Goal: Task Accomplishment & Management: Complete application form

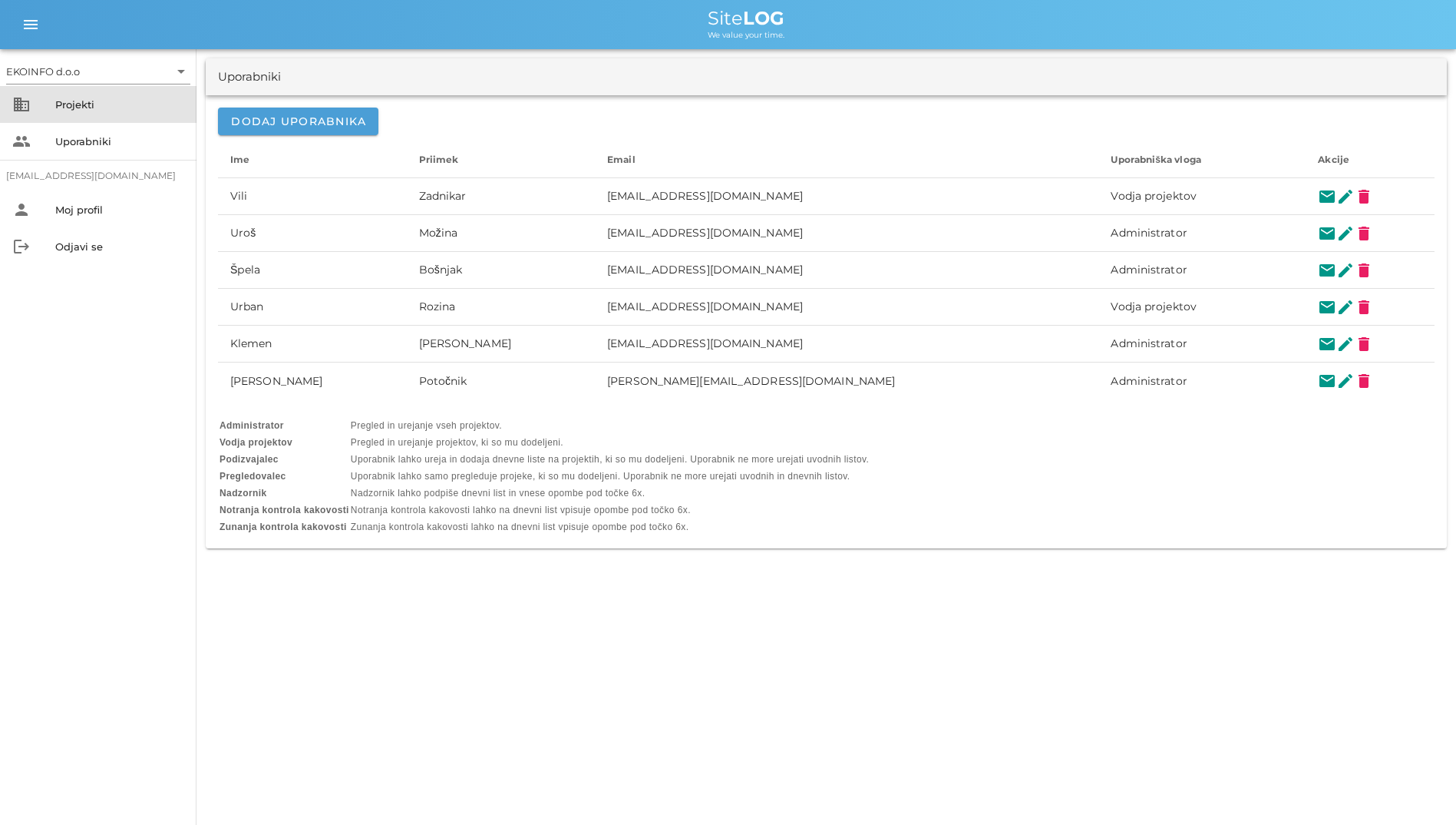
click at [55, 104] on div "business Projekti" at bounding box center [98, 104] width 196 height 37
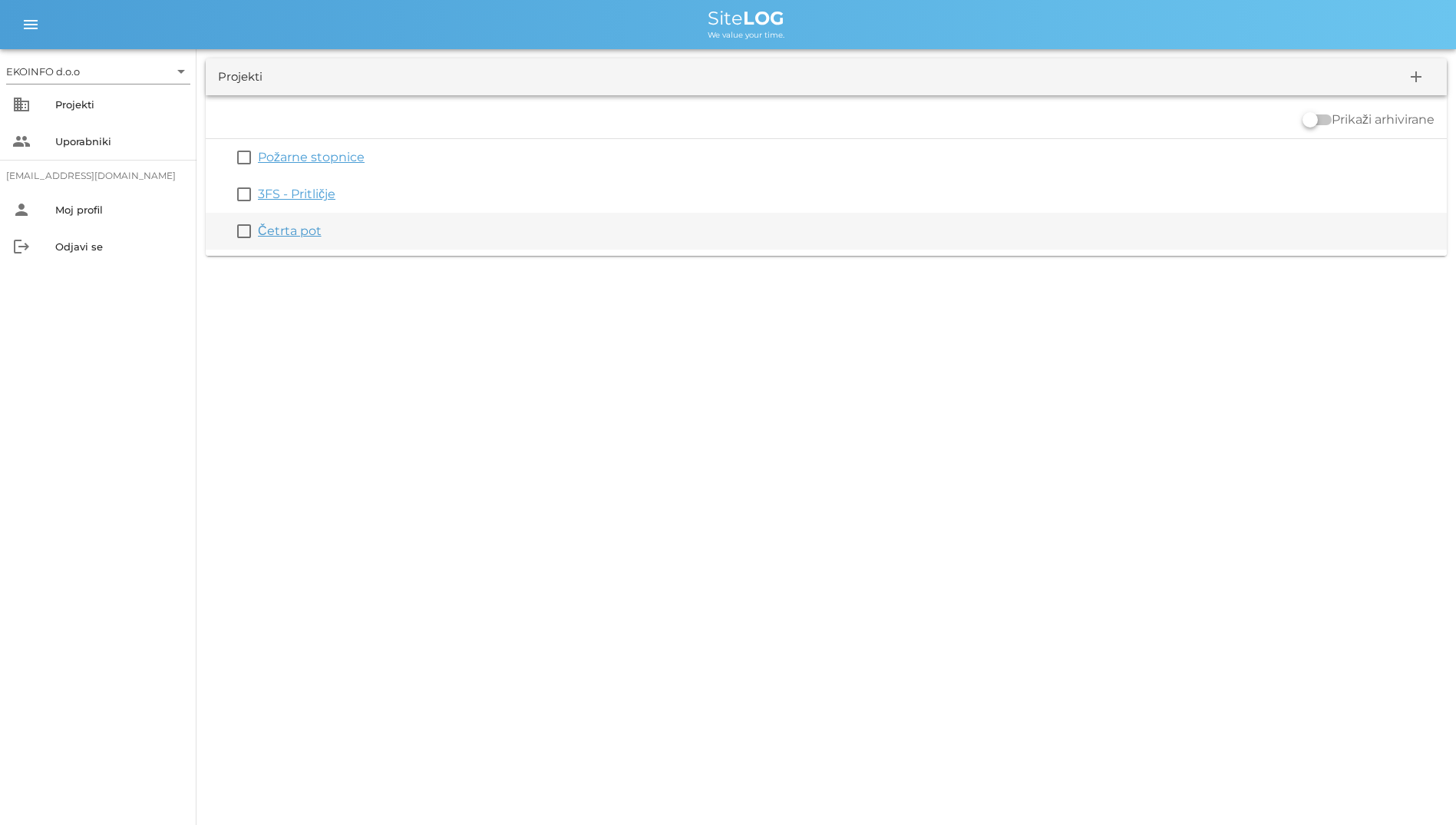
click at [278, 221] on div "check_box_outline_blank Četrta pot" at bounding box center [826, 231] width 1242 height 37
click at [282, 226] on link "Četrta pot" at bounding box center [289, 230] width 64 height 14
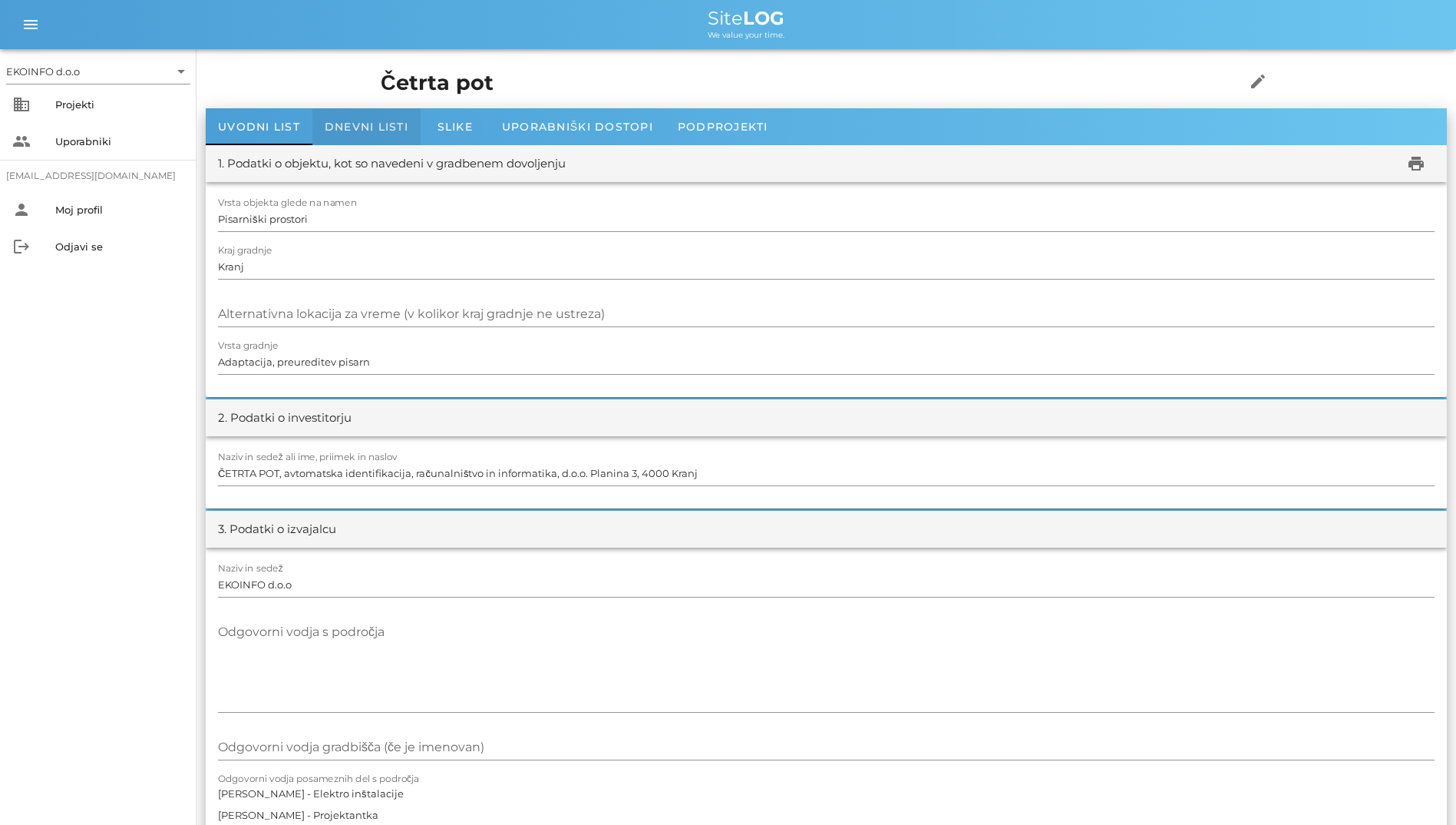
click at [352, 138] on div "Dnevni listi" at bounding box center [366, 127] width 108 height 37
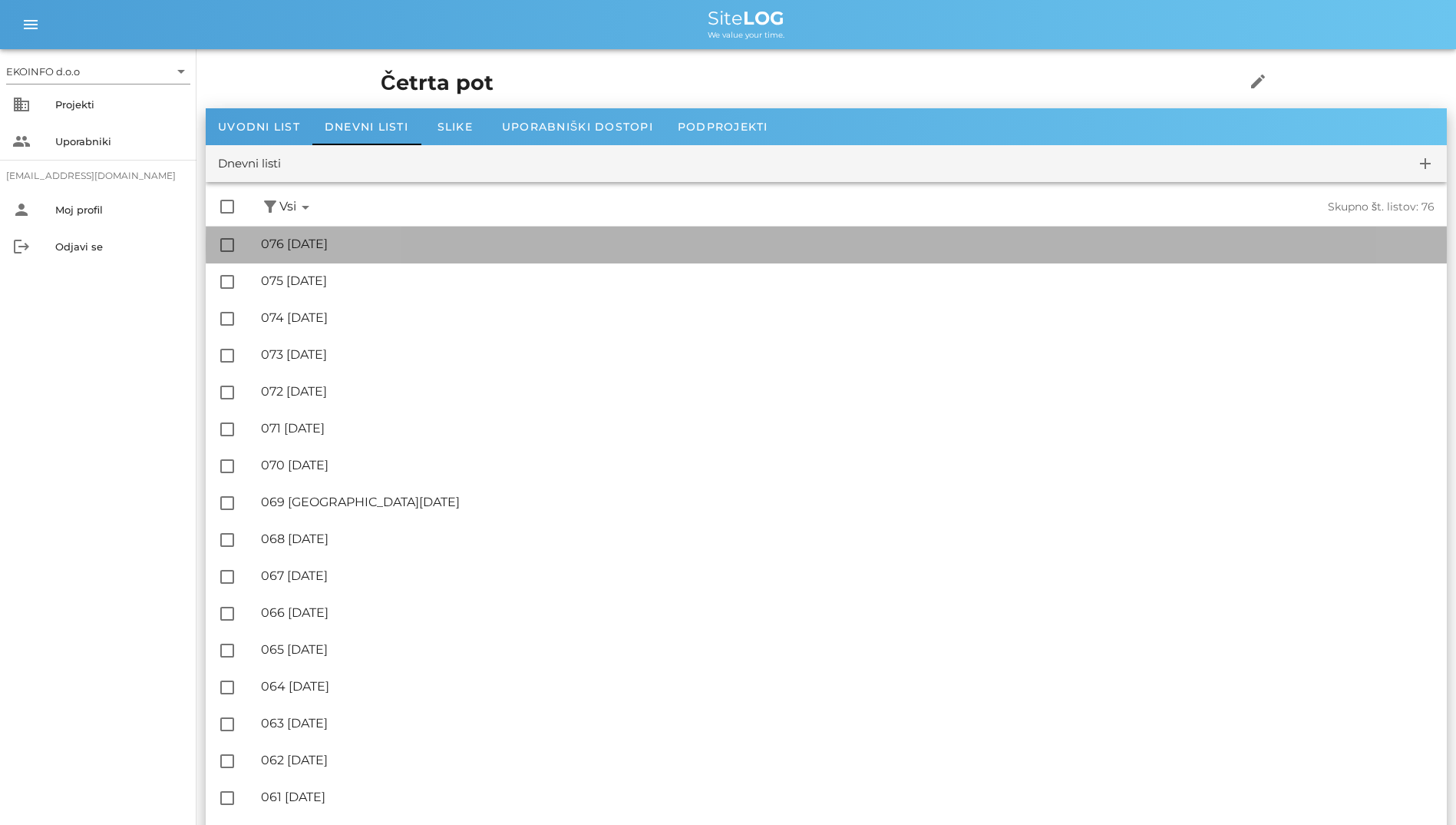
click at [335, 253] on div "🔏 076 [DATE] ✓ Podpisal: Nadzornik ✓ Podpisal: Sestavljalec ✓ Podpisal: Odgovor…" at bounding box center [848, 244] width 1174 height 35
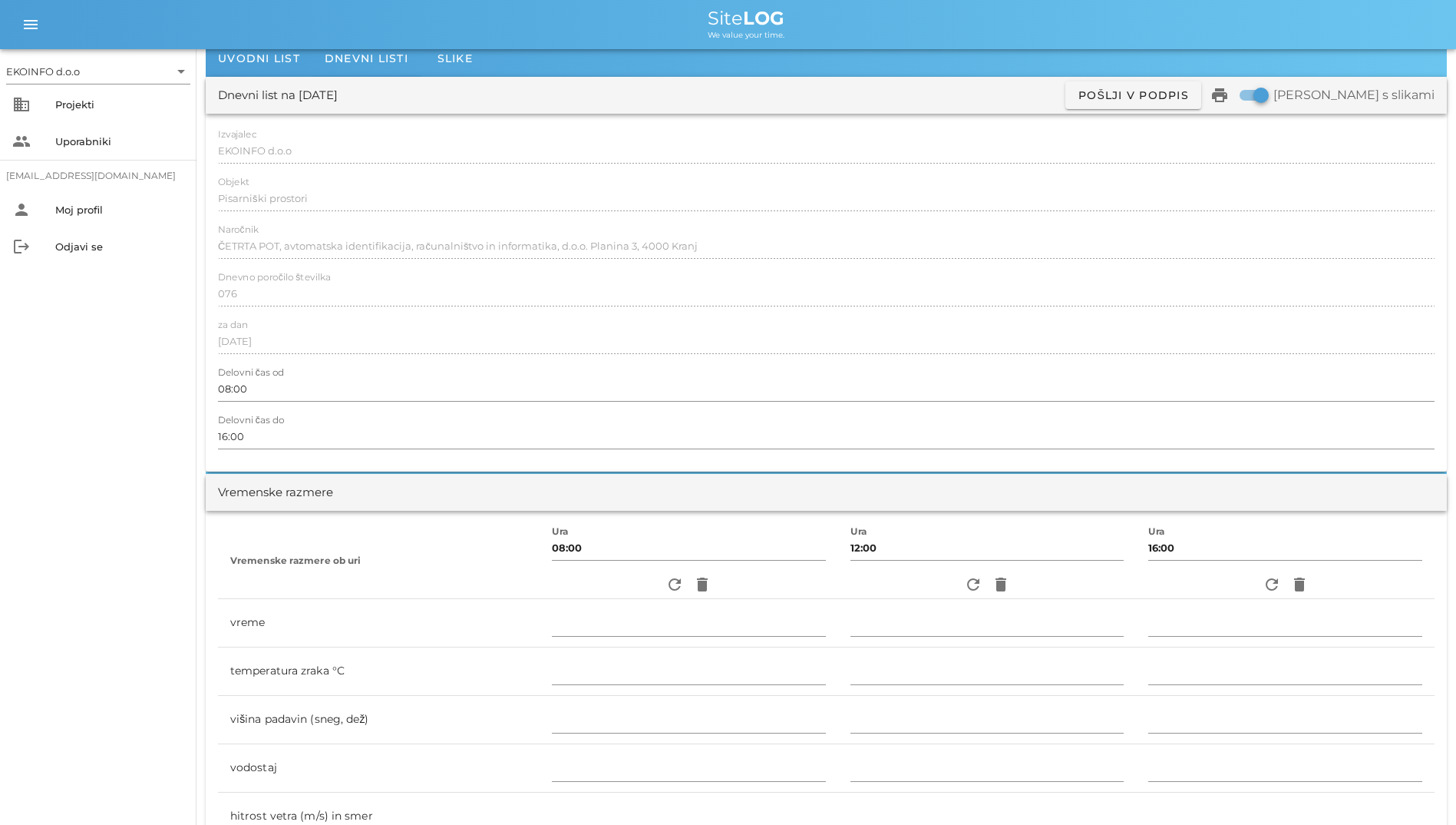
scroll to position [307, 0]
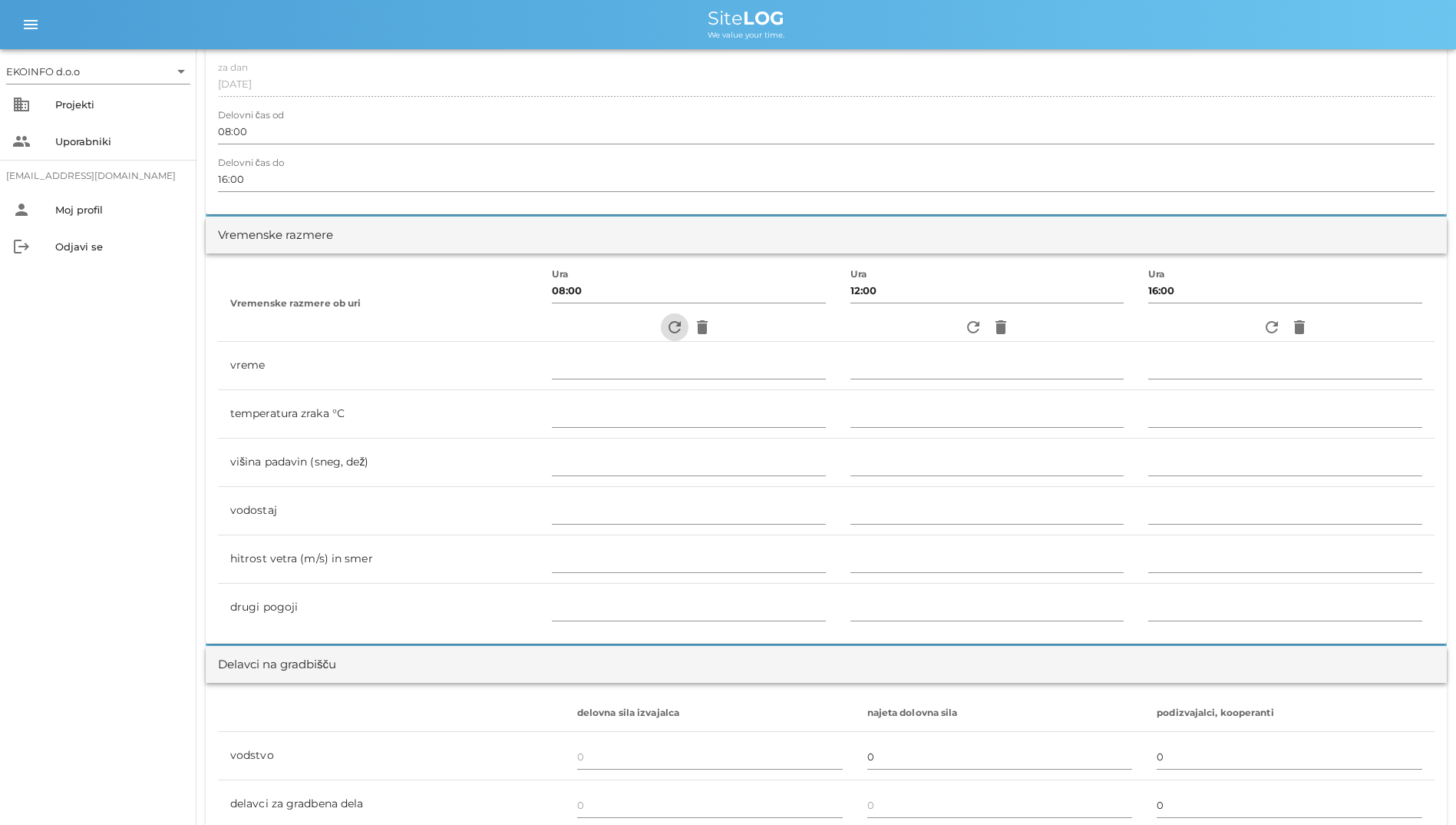
click at [666, 331] on icon "refresh" at bounding box center [675, 327] width 18 height 18
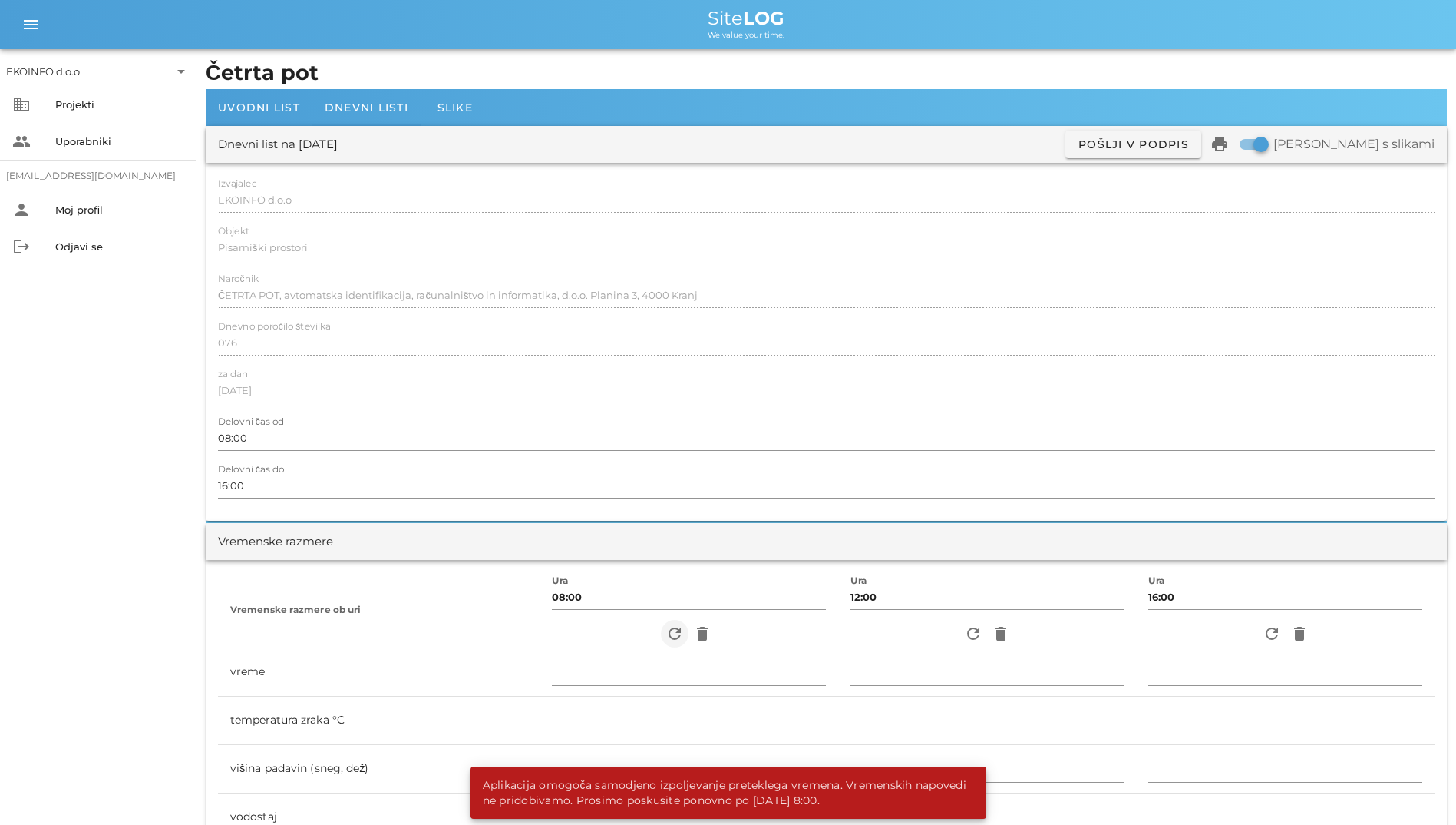
scroll to position [0, 0]
click at [336, 100] on div "Dnevni listi" at bounding box center [366, 108] width 108 height 37
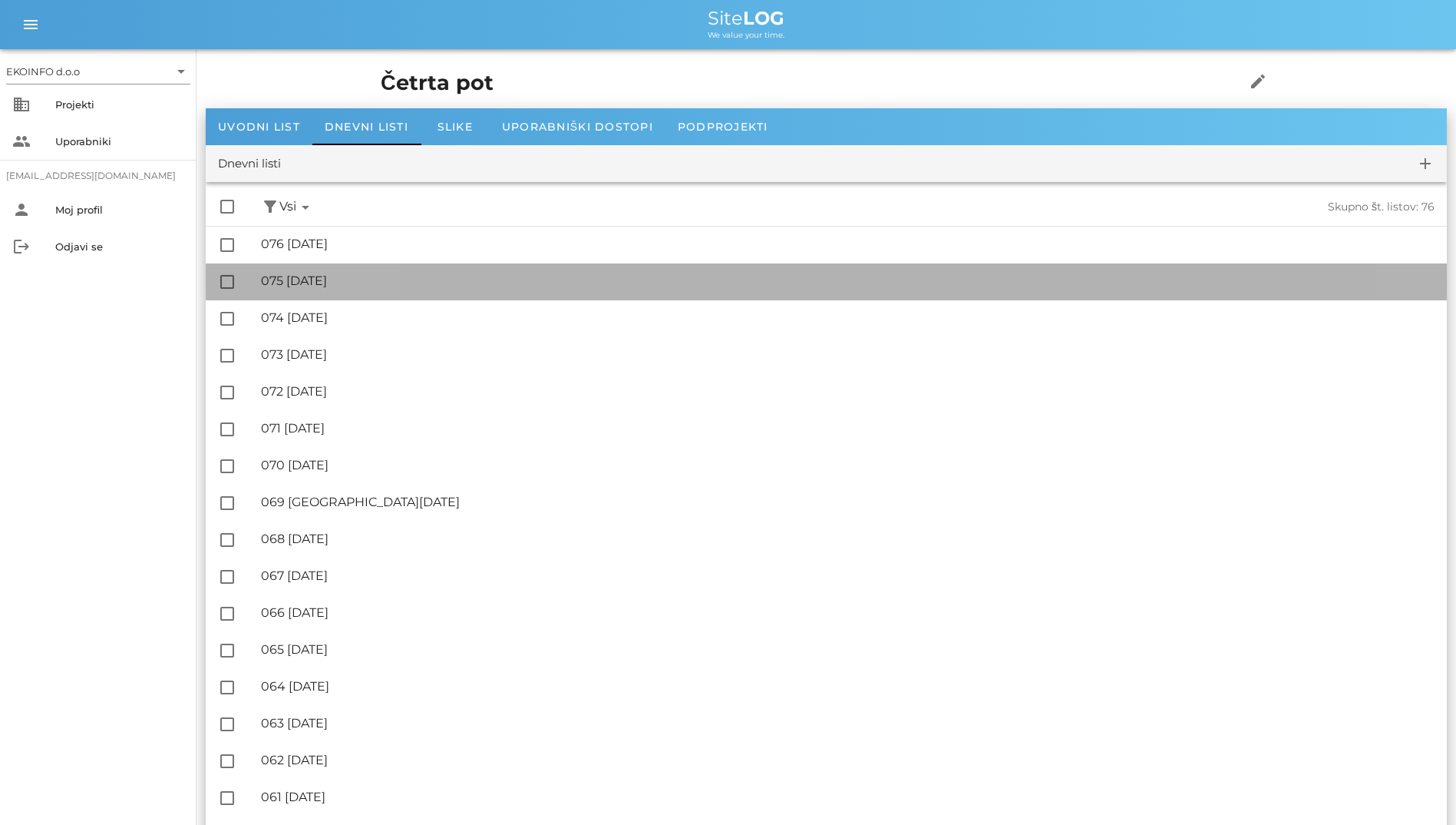
click at [414, 282] on div "🔏 075 torek, 09.09.2025" at bounding box center [848, 281] width 1174 height 14
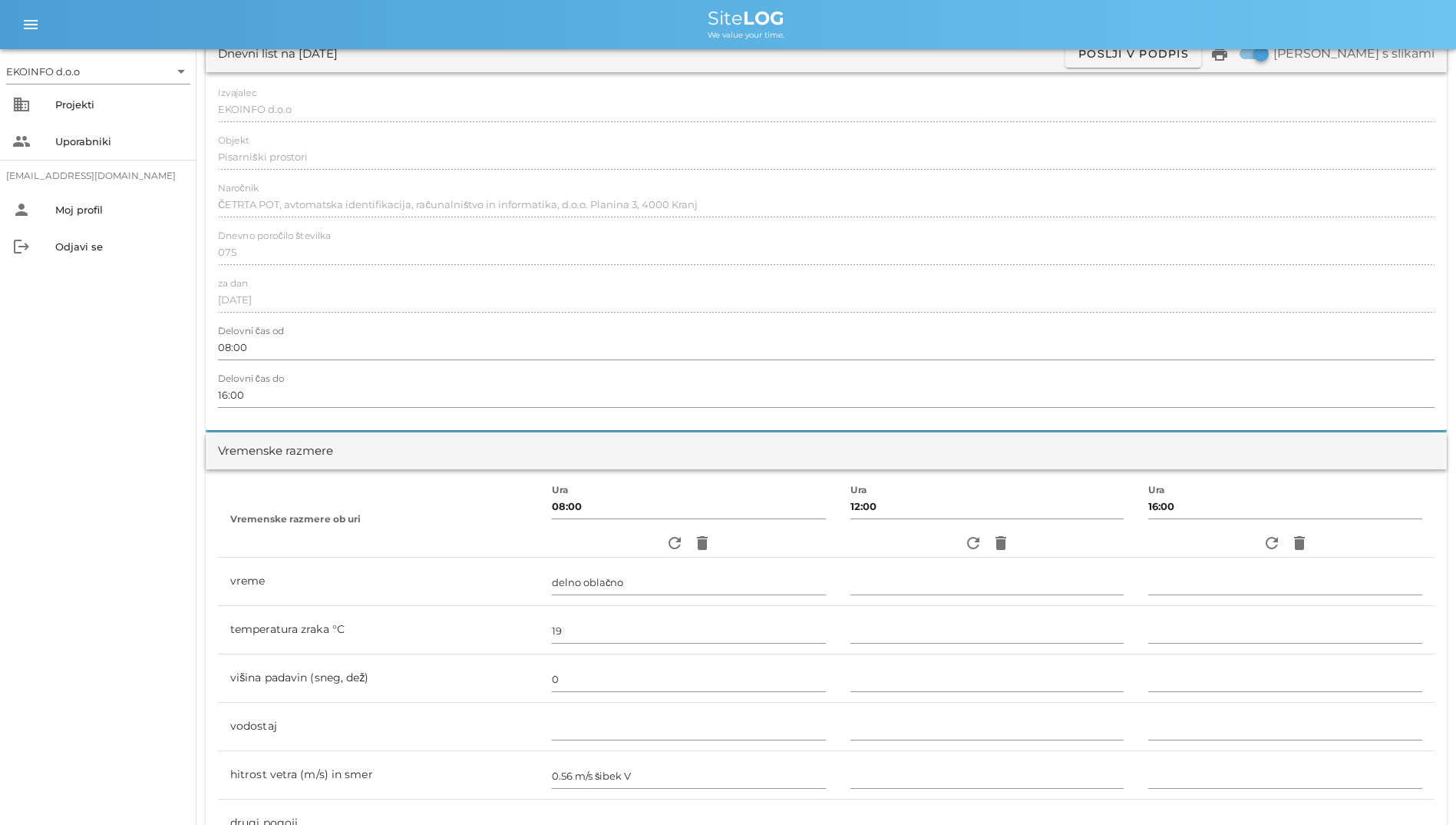
scroll to position [230, 0]
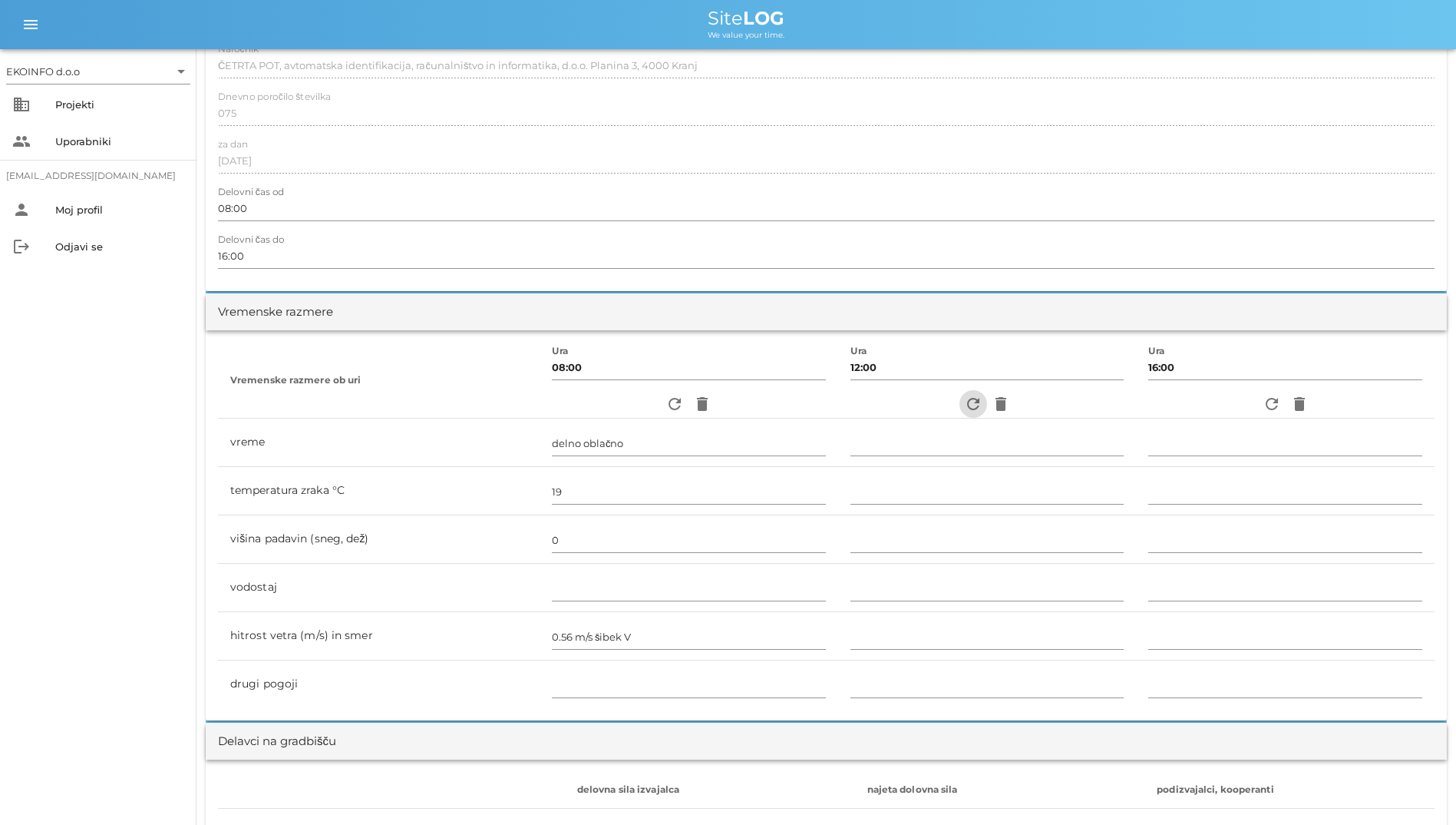
click at [893, 406] on icon "refresh" at bounding box center [973, 403] width 18 height 18
type input "delno oblačno"
type input "24"
type input "0"
type input "1.11 m/s šibek JV"
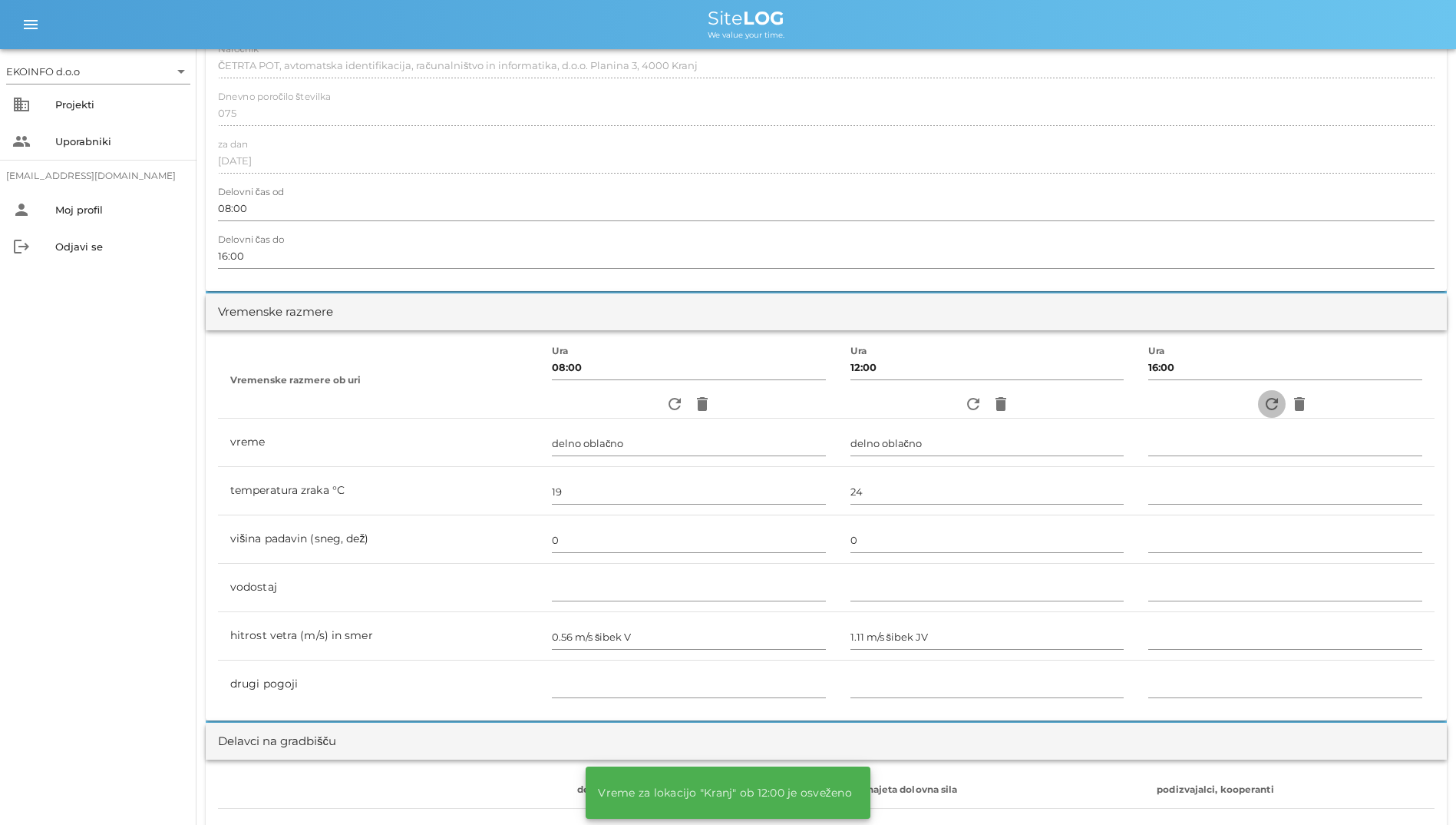
click at [893, 399] on icon "refresh" at bounding box center [1272, 403] width 18 height 18
type input "pretežno oblačno"
type input "22"
type input "0"
type input "1.39 m/s šibek J"
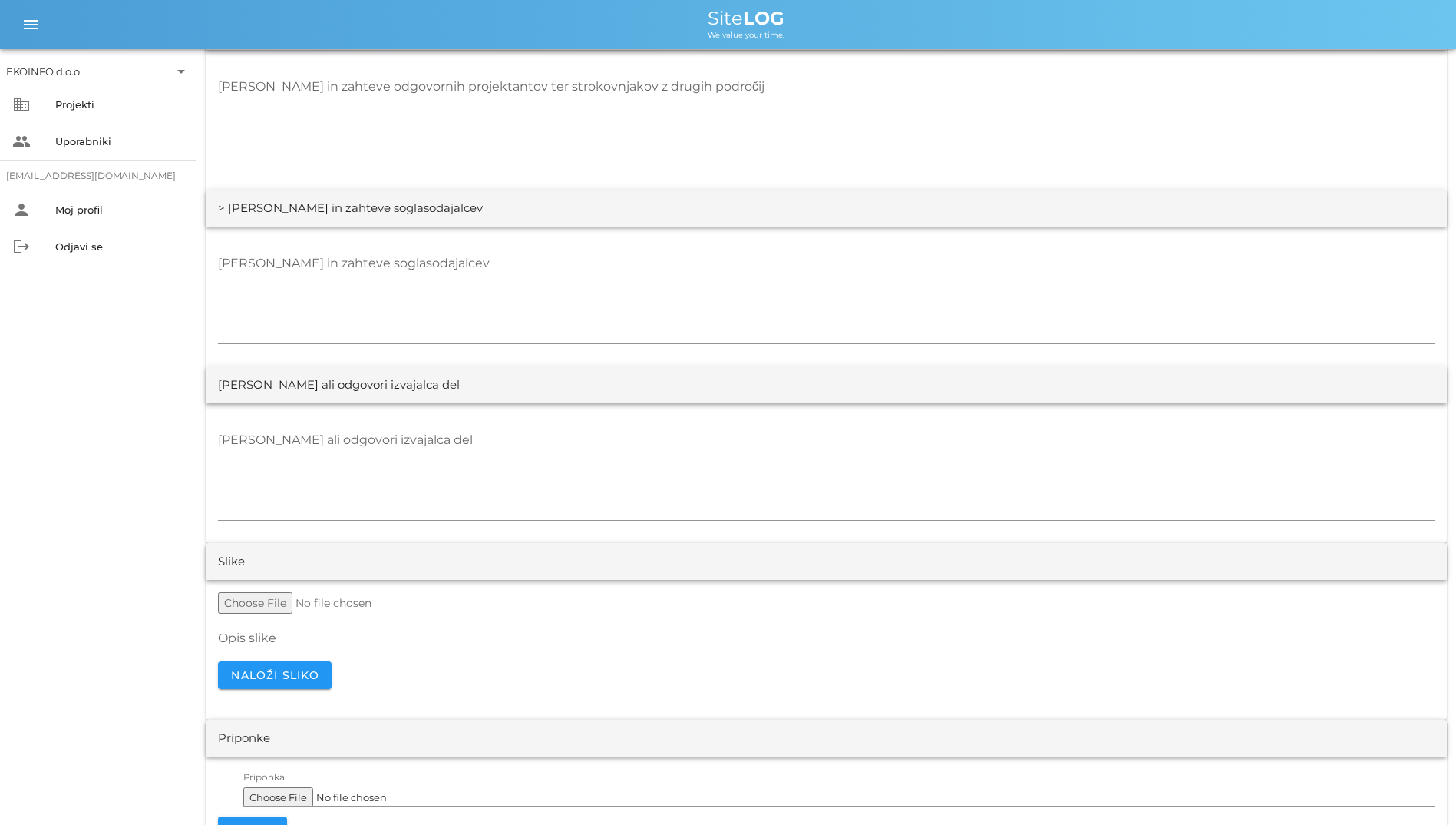
scroll to position [2709, 0]
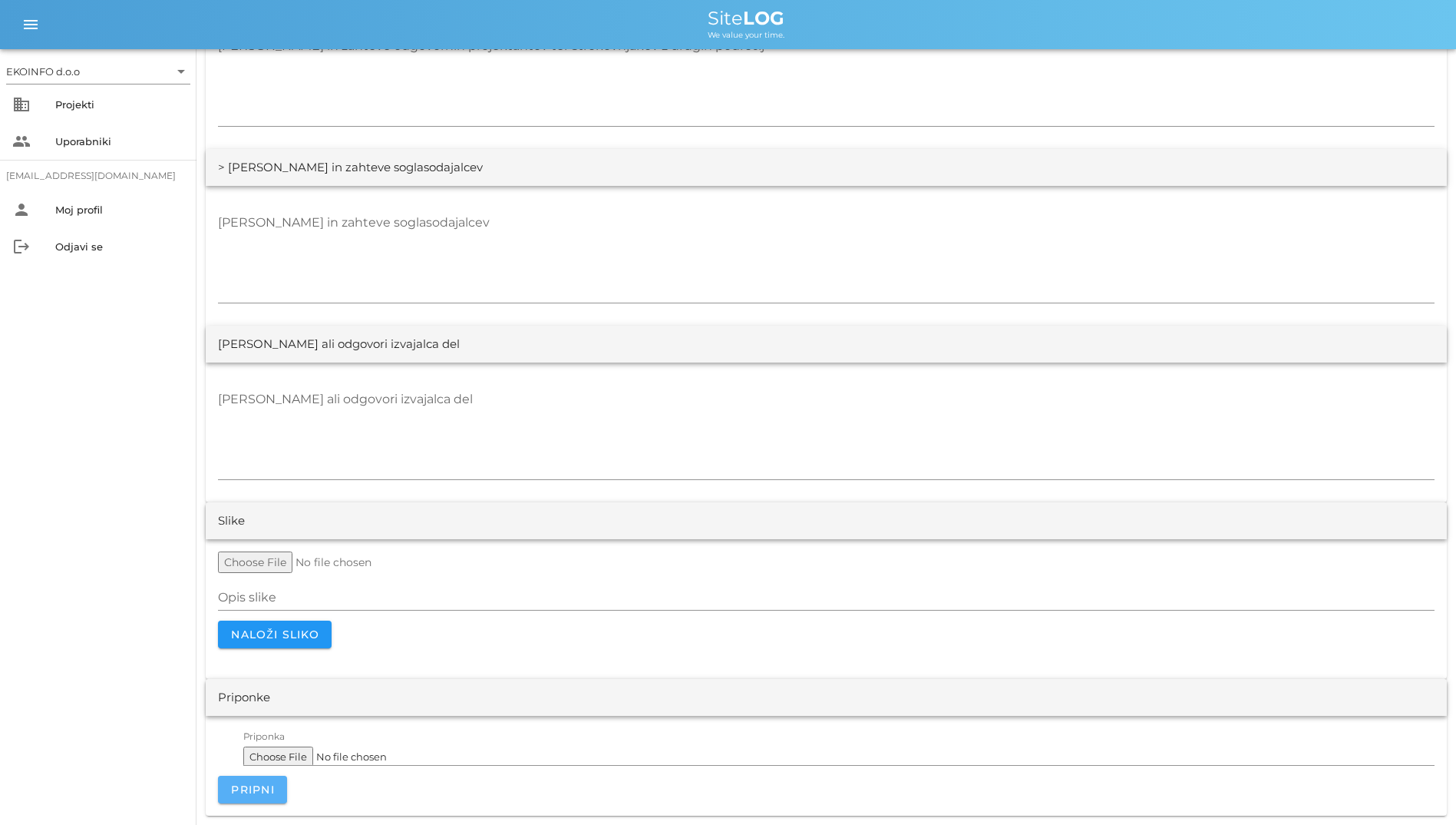
click at [263, 690] on span "Pripni" at bounding box center [252, 789] width 44 height 13
click at [300, 641] on span "Naloži sliko" at bounding box center [274, 634] width 89 height 13
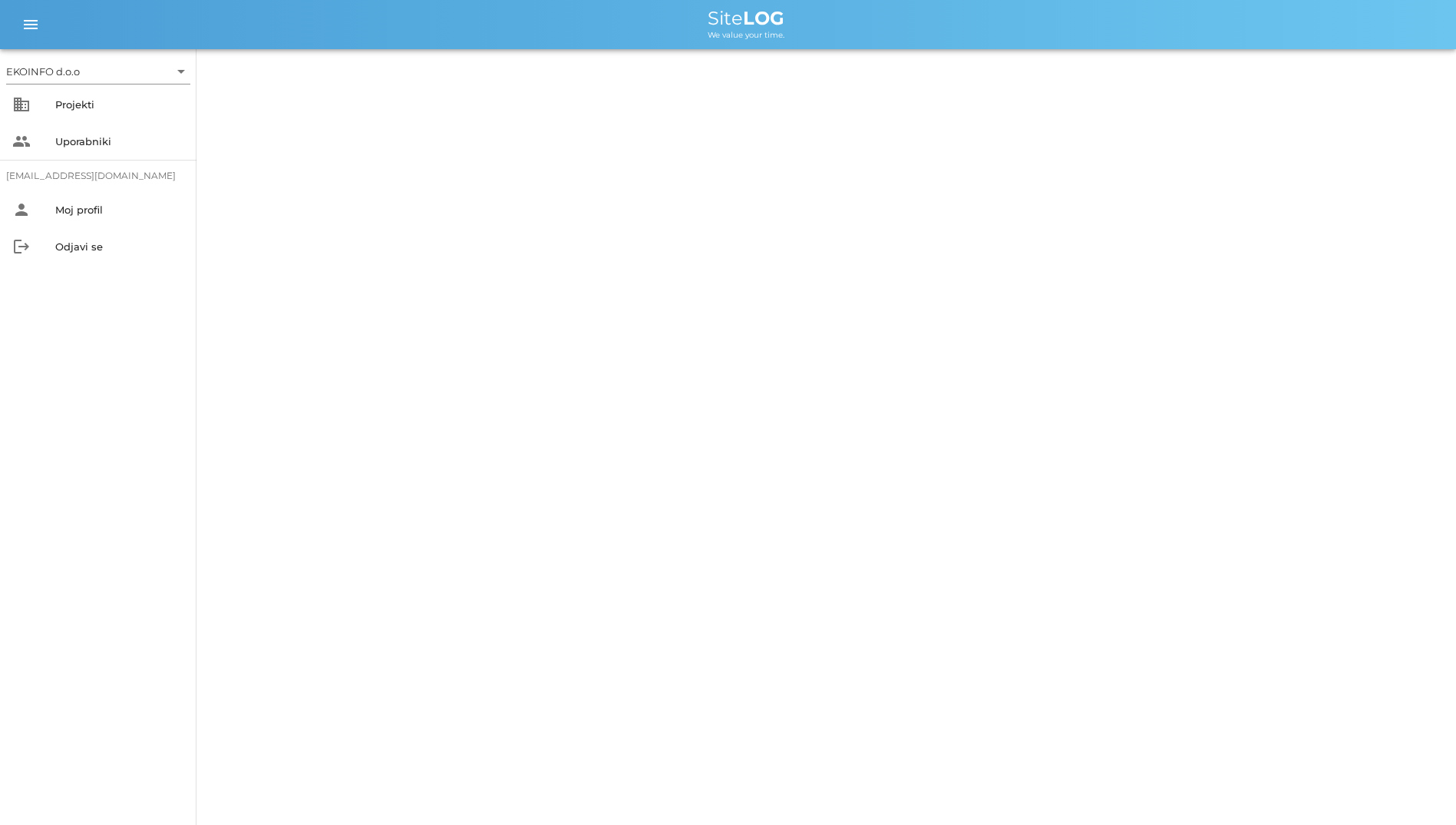
drag, startPoint x: 0, startPoint y: 0, endPoint x: 600, endPoint y: 568, distance: 826.2
click at [600, 568] on div "EKOINFO d.o.o arrow_drop_down business Projekti people Uporabniki [EMAIL_ADDRES…" at bounding box center [728, 412] width 1456 height 825
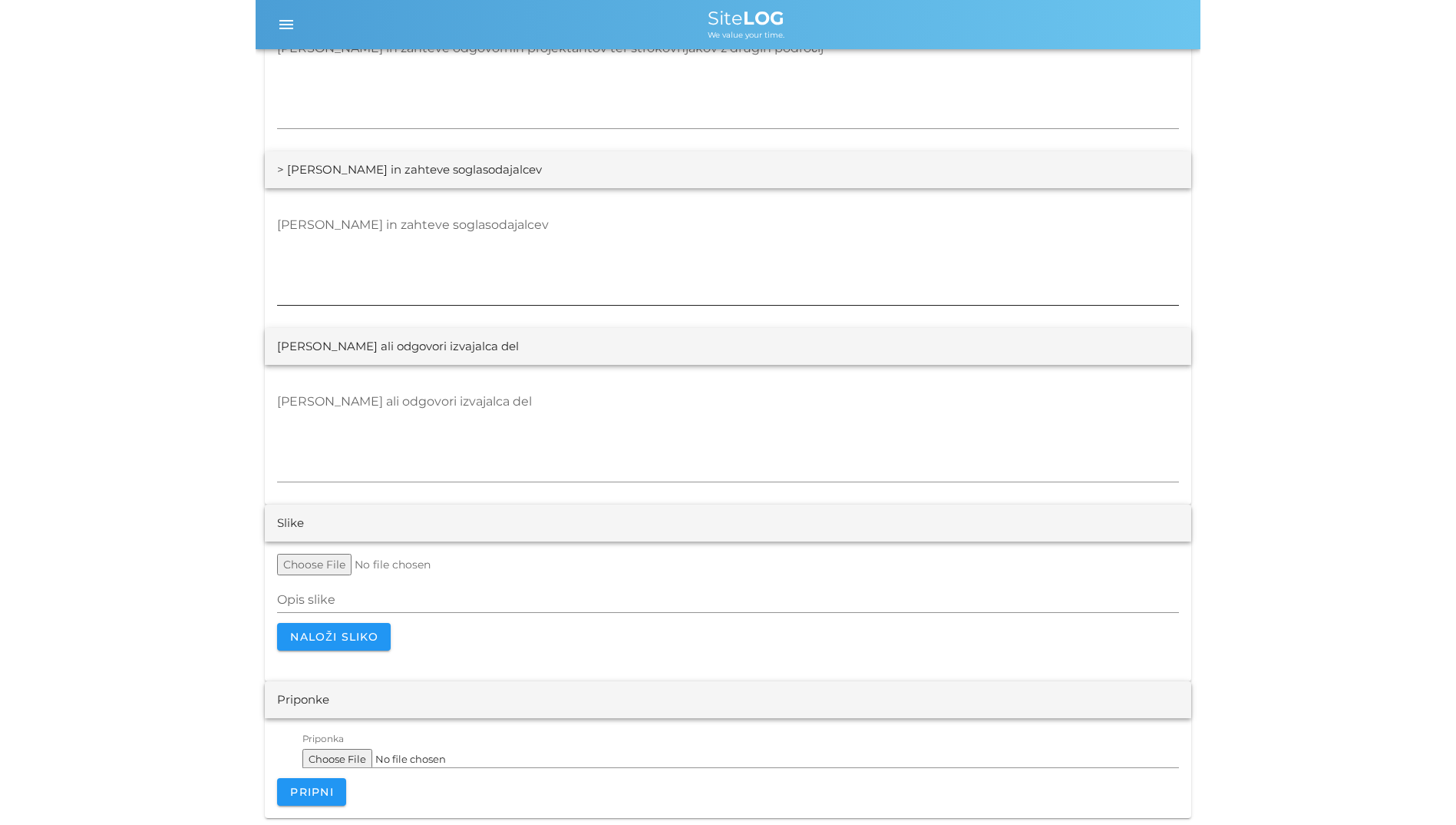
scroll to position [2709, 0]
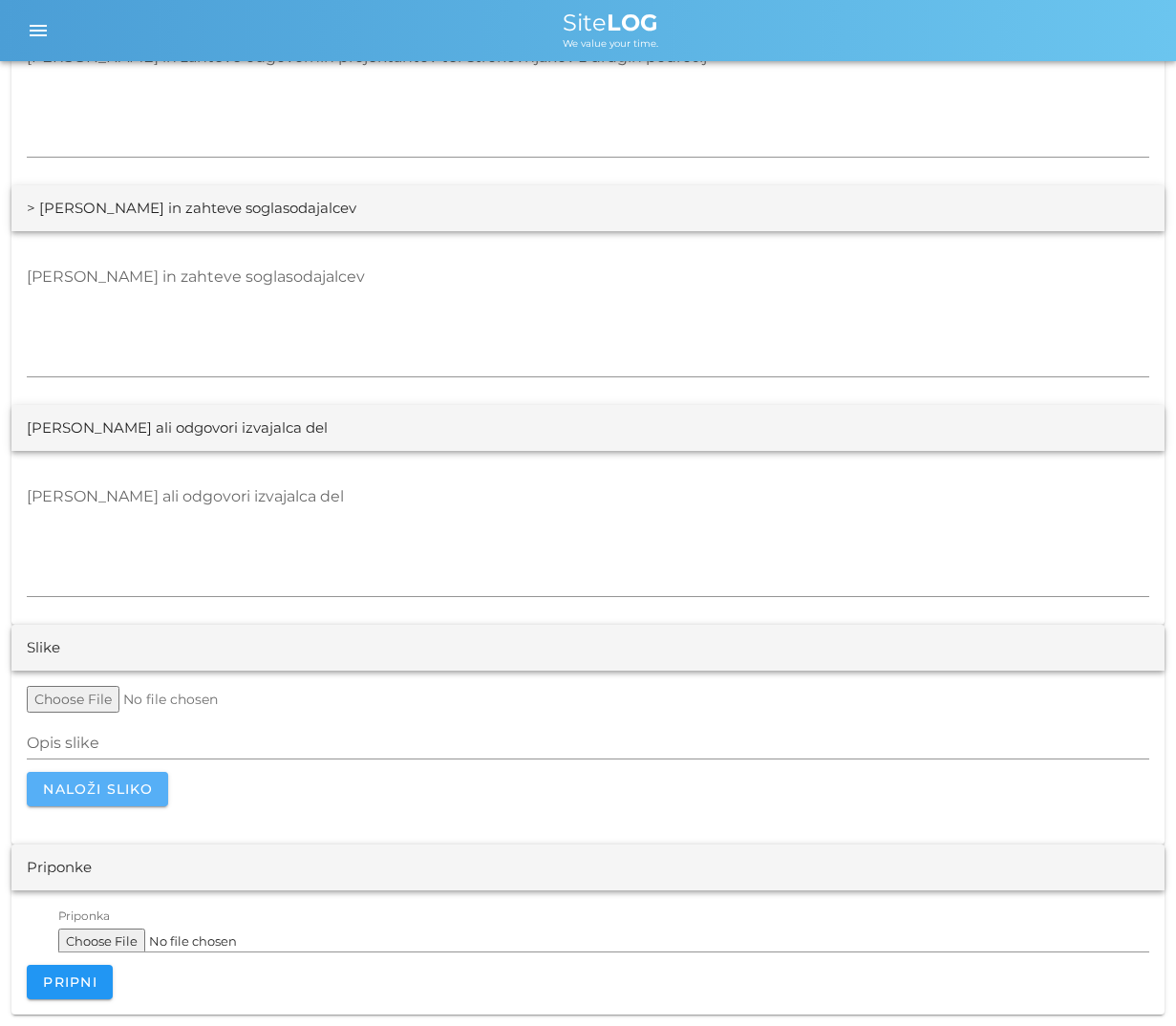
click at [153, 791] on span "Naloži sliko" at bounding box center [97, 788] width 111 height 17
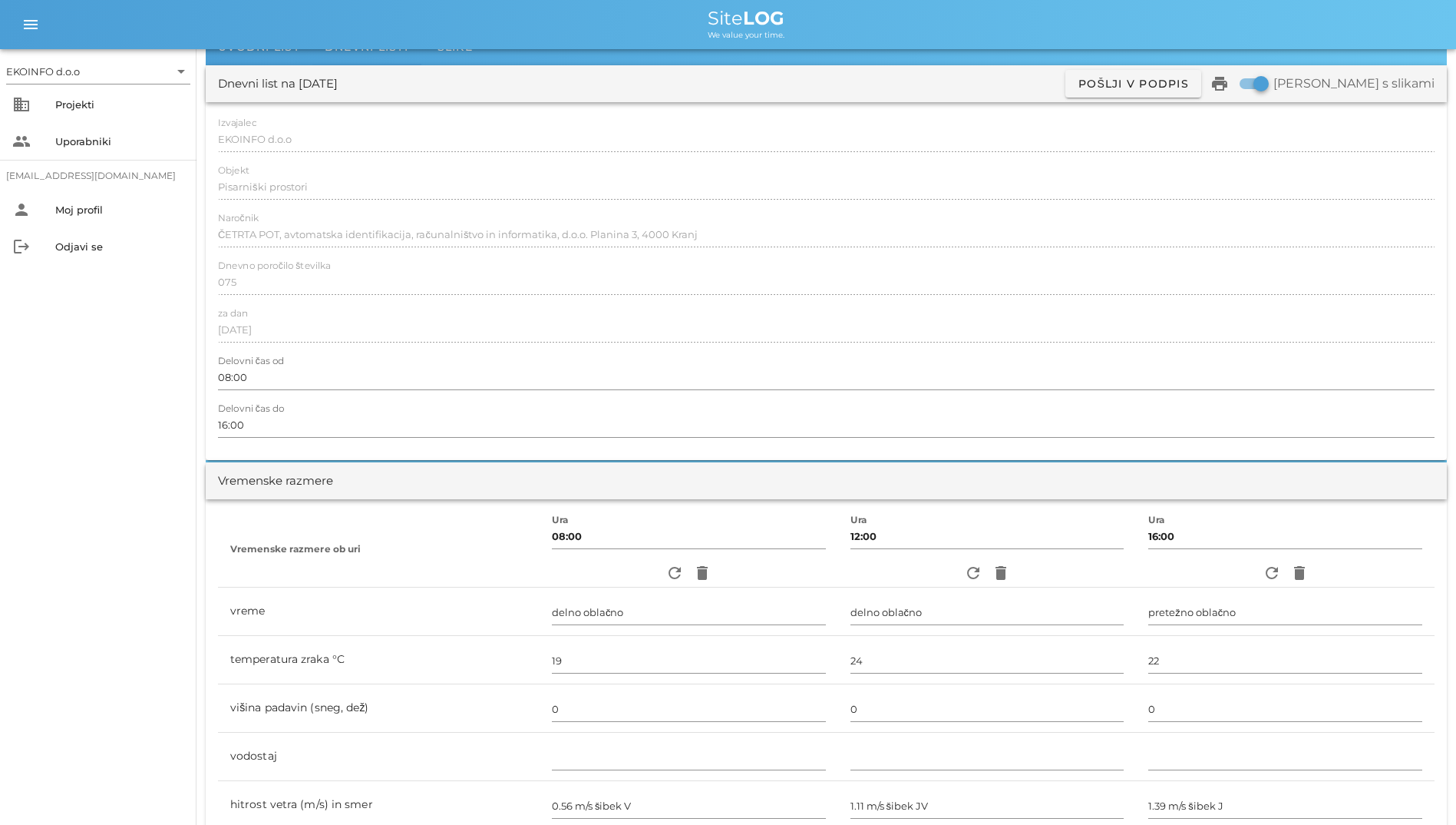
scroll to position [0, 0]
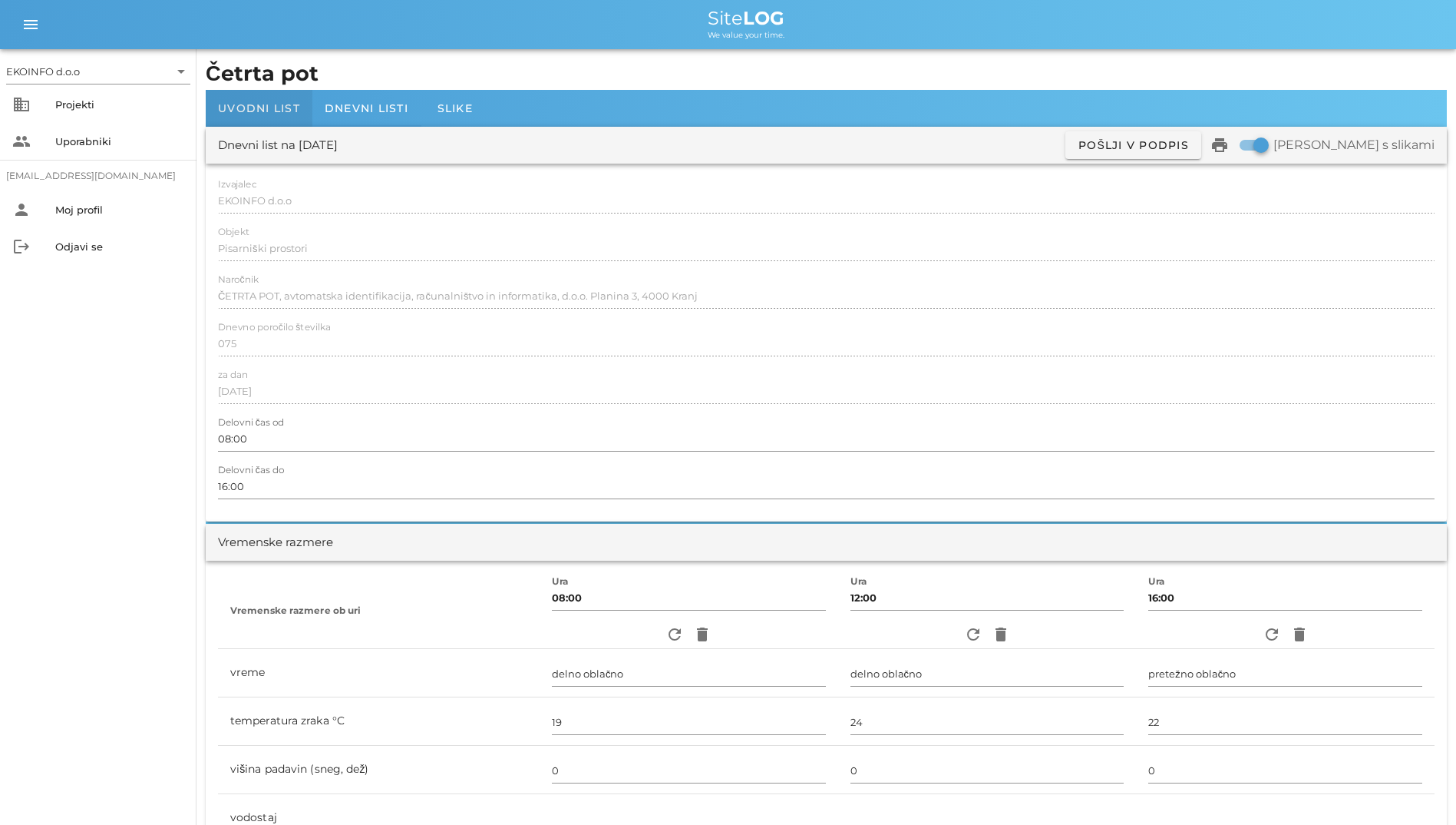
click at [276, 106] on span "Uvodni list" at bounding box center [259, 108] width 82 height 13
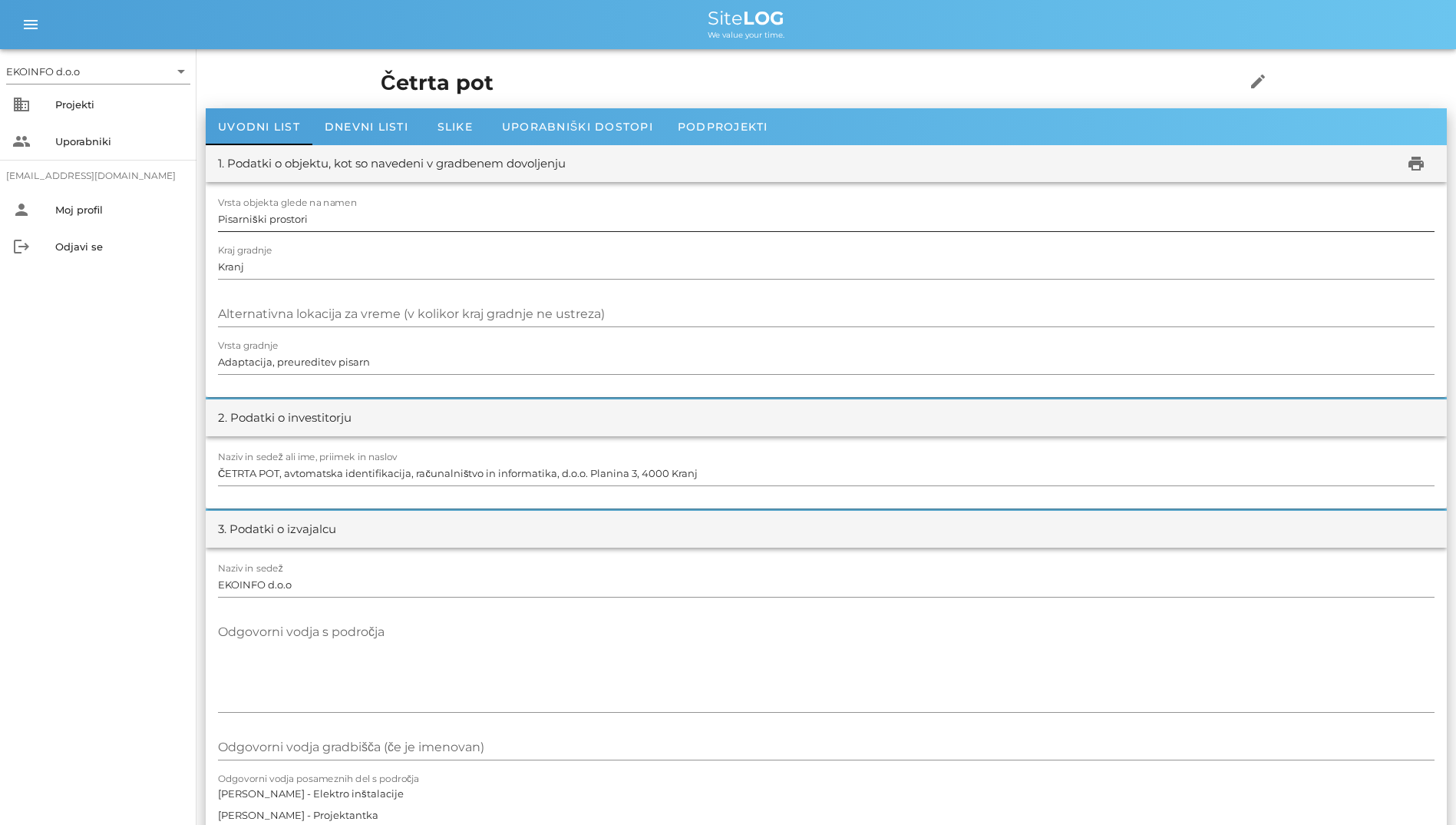
click at [607, 206] on input "Pisarniški prostori" at bounding box center [826, 218] width 1217 height 25
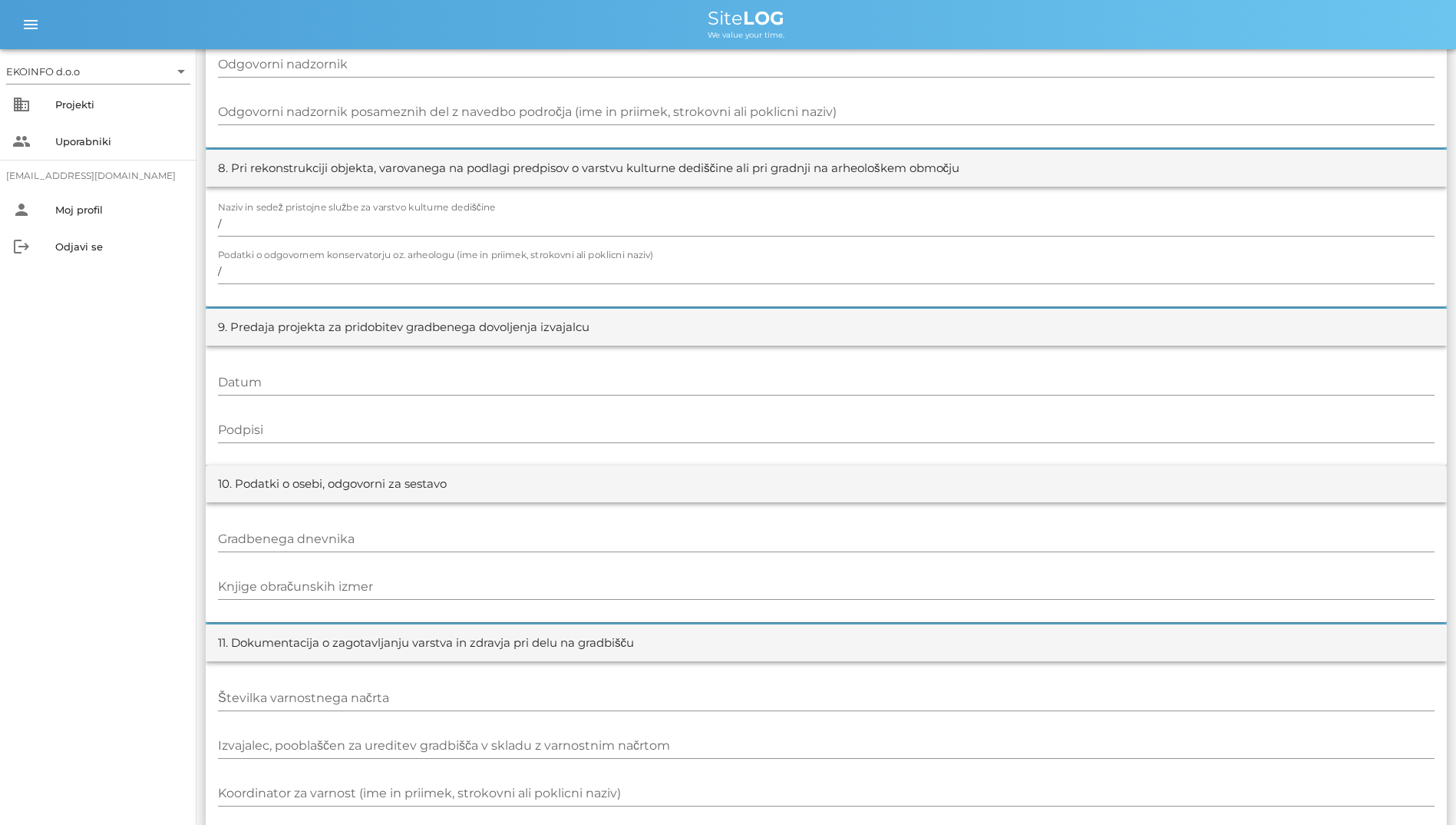
scroll to position [1419, 0]
